Goal: Transaction & Acquisition: Download file/media

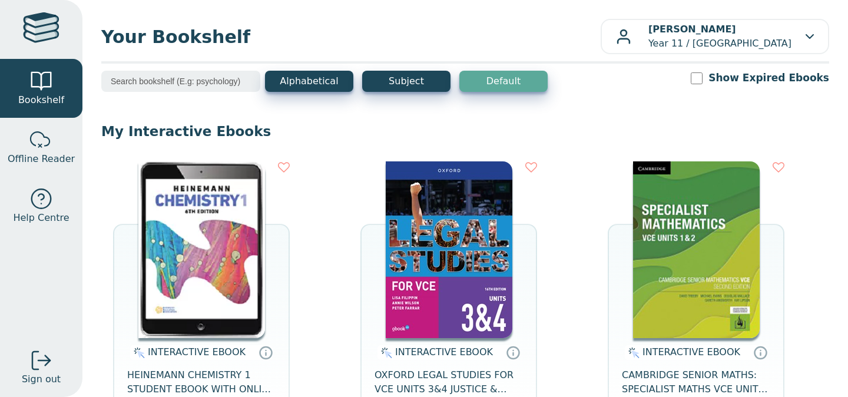
click at [193, 330] on img at bounding box center [201, 249] width 127 height 177
click at [216, 204] on img at bounding box center [201, 249] width 127 height 177
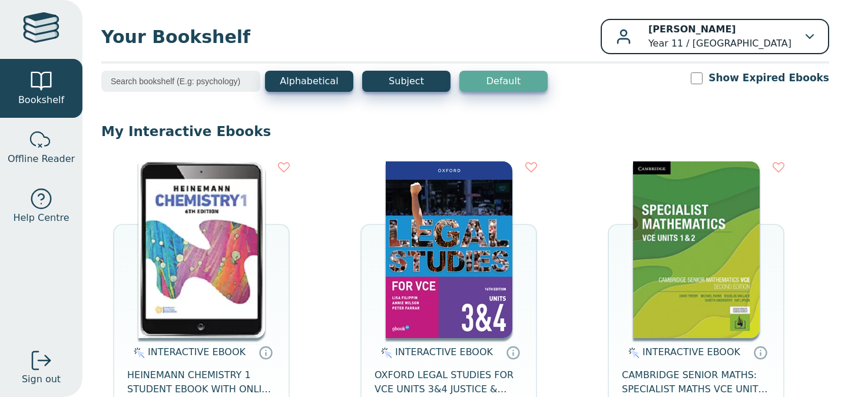
click at [746, 46] on p "Mila Kocovska Year 11 / Preston High School" at bounding box center [719, 36] width 143 height 28
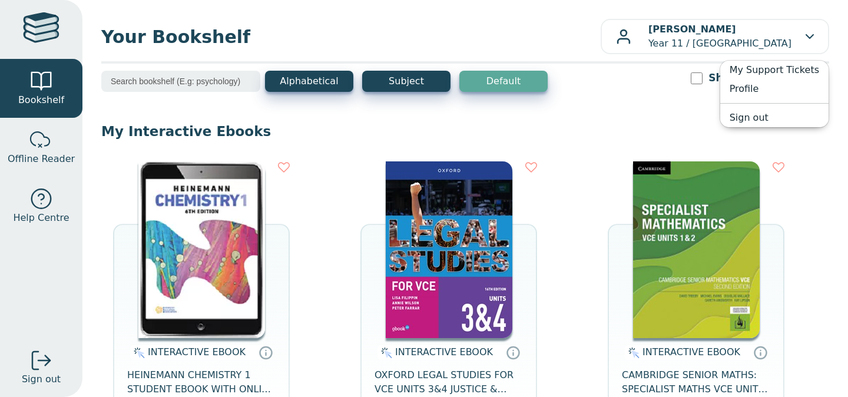
click at [605, 130] on p "My Interactive Ebooks" at bounding box center [465, 131] width 728 height 18
click at [246, 237] on img at bounding box center [201, 249] width 127 height 177
